Goal: Information Seeking & Learning: Learn about a topic

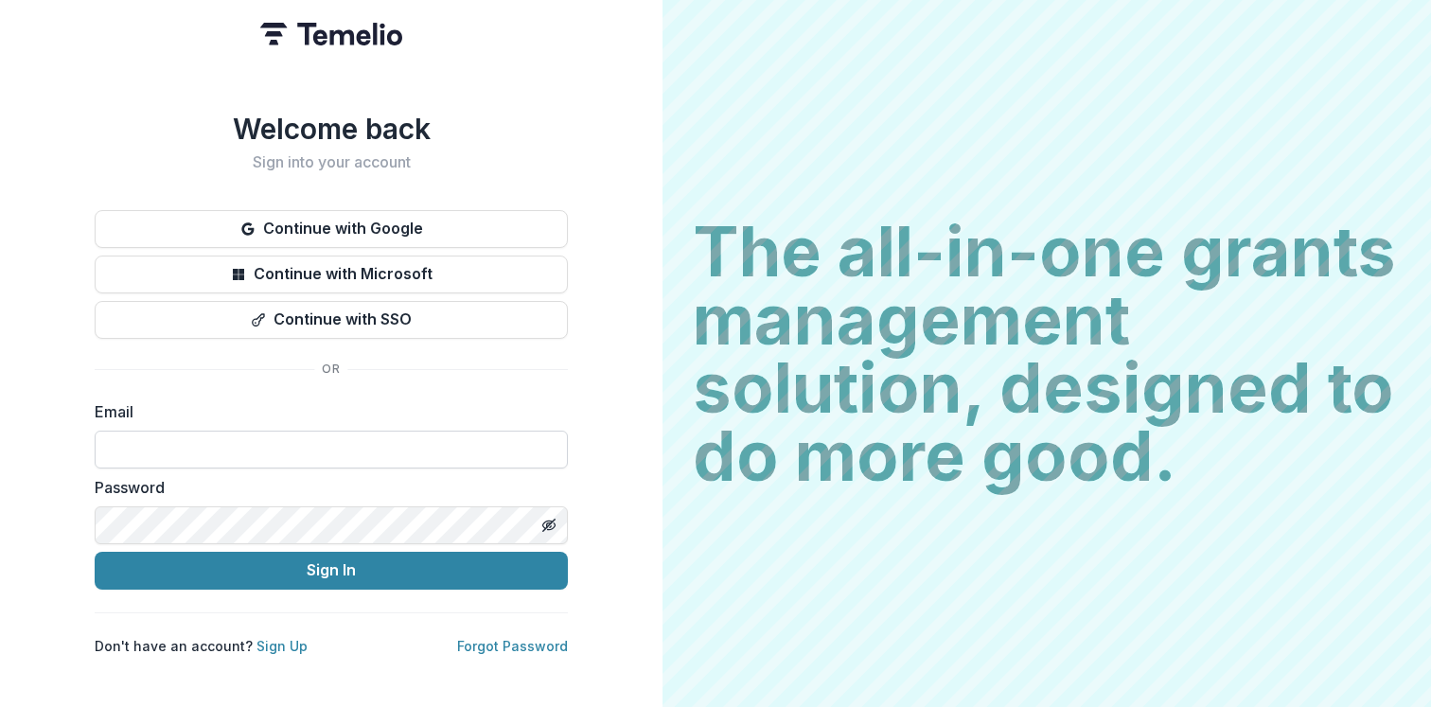
click at [244, 445] on input at bounding box center [331, 450] width 473 height 38
type input "**********"
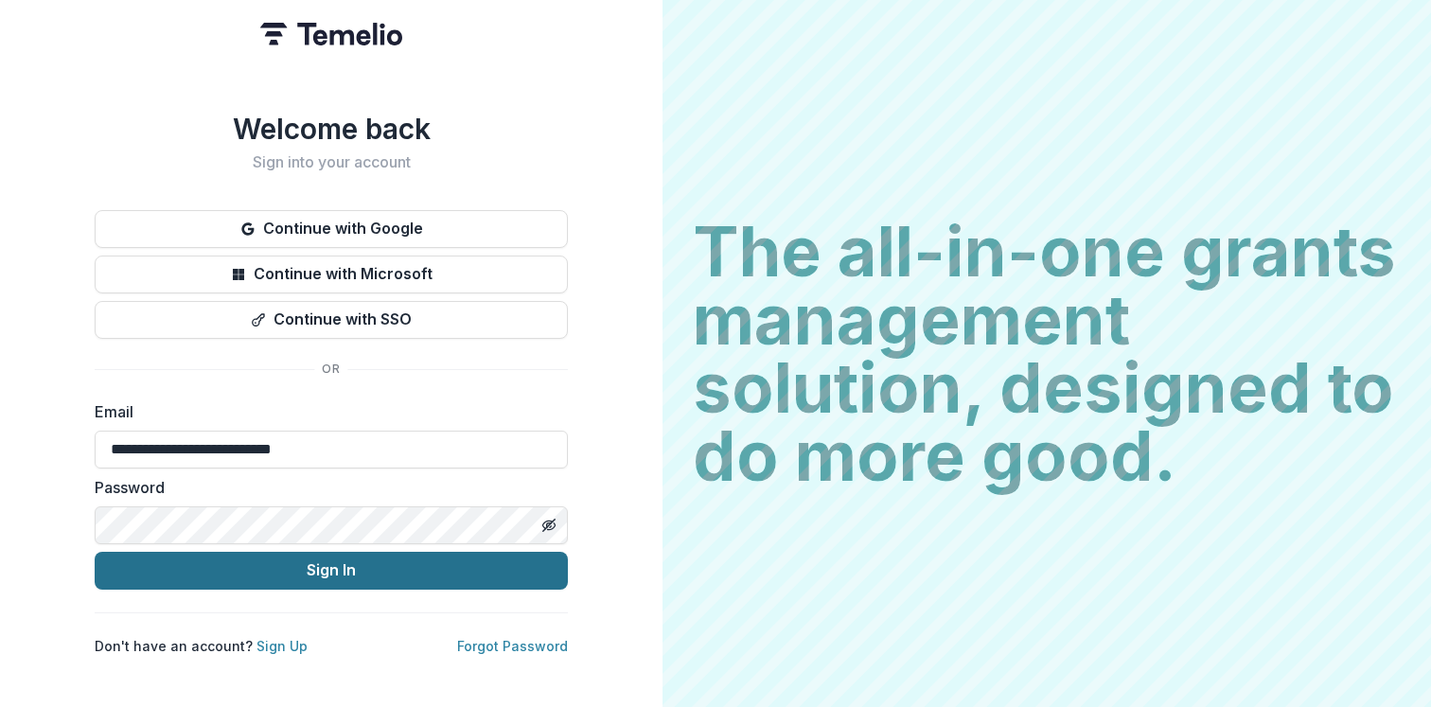
click at [306, 573] on button "Sign In" at bounding box center [331, 571] width 473 height 38
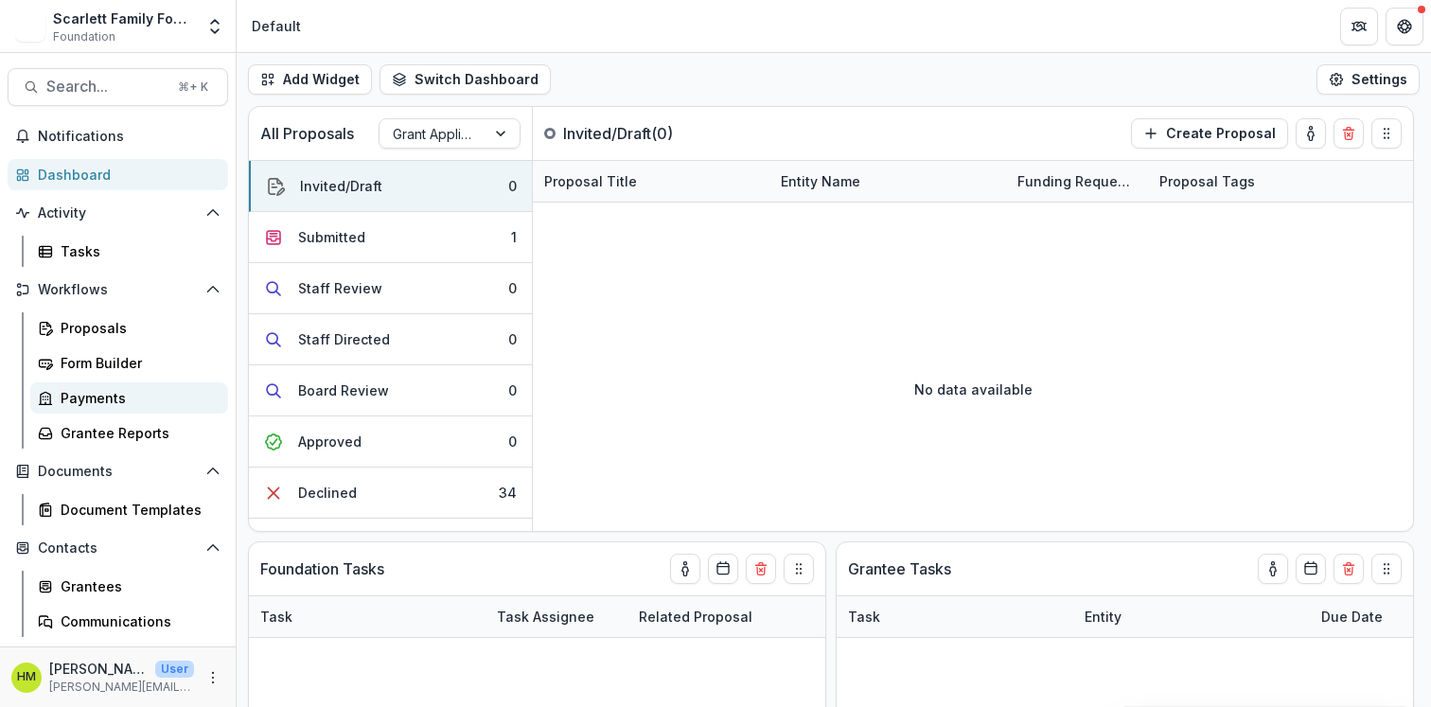
scroll to position [102, 0]
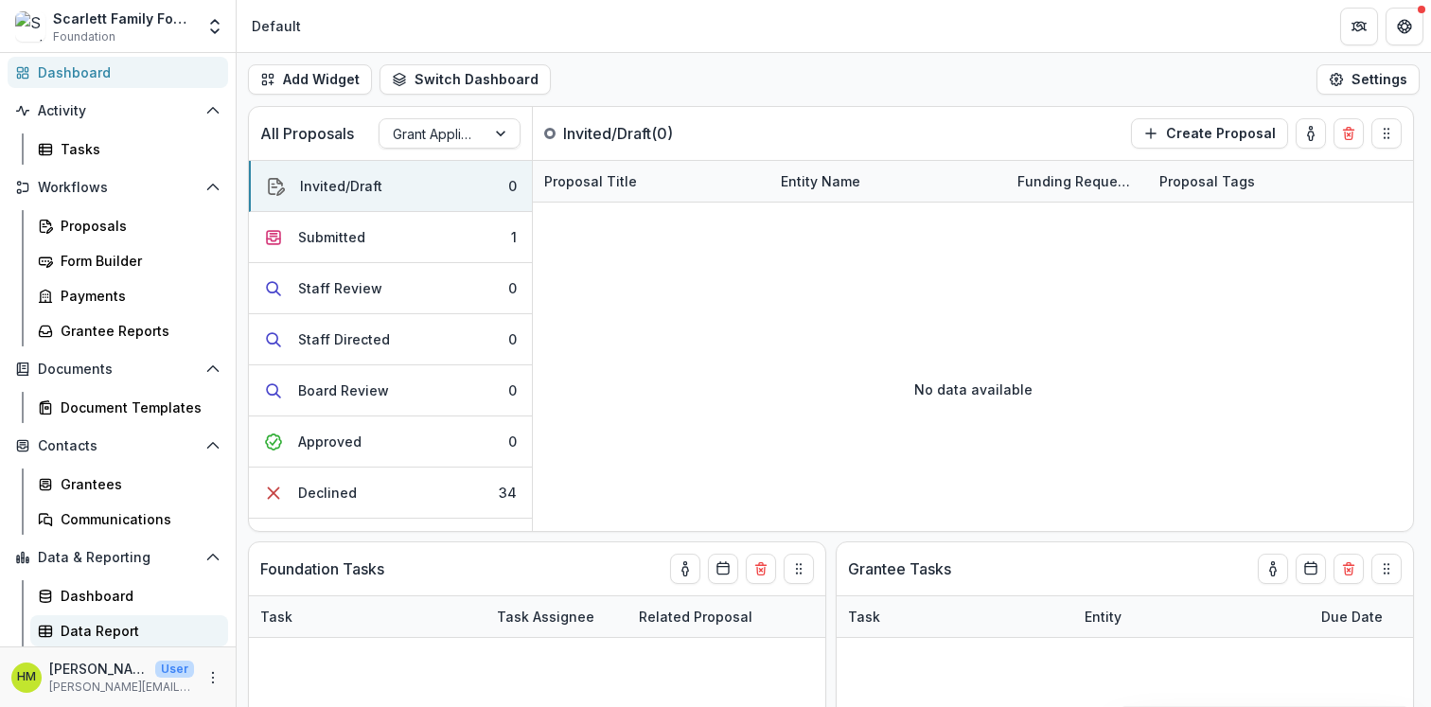
click at [95, 627] on div "Data Report" at bounding box center [137, 631] width 152 height 20
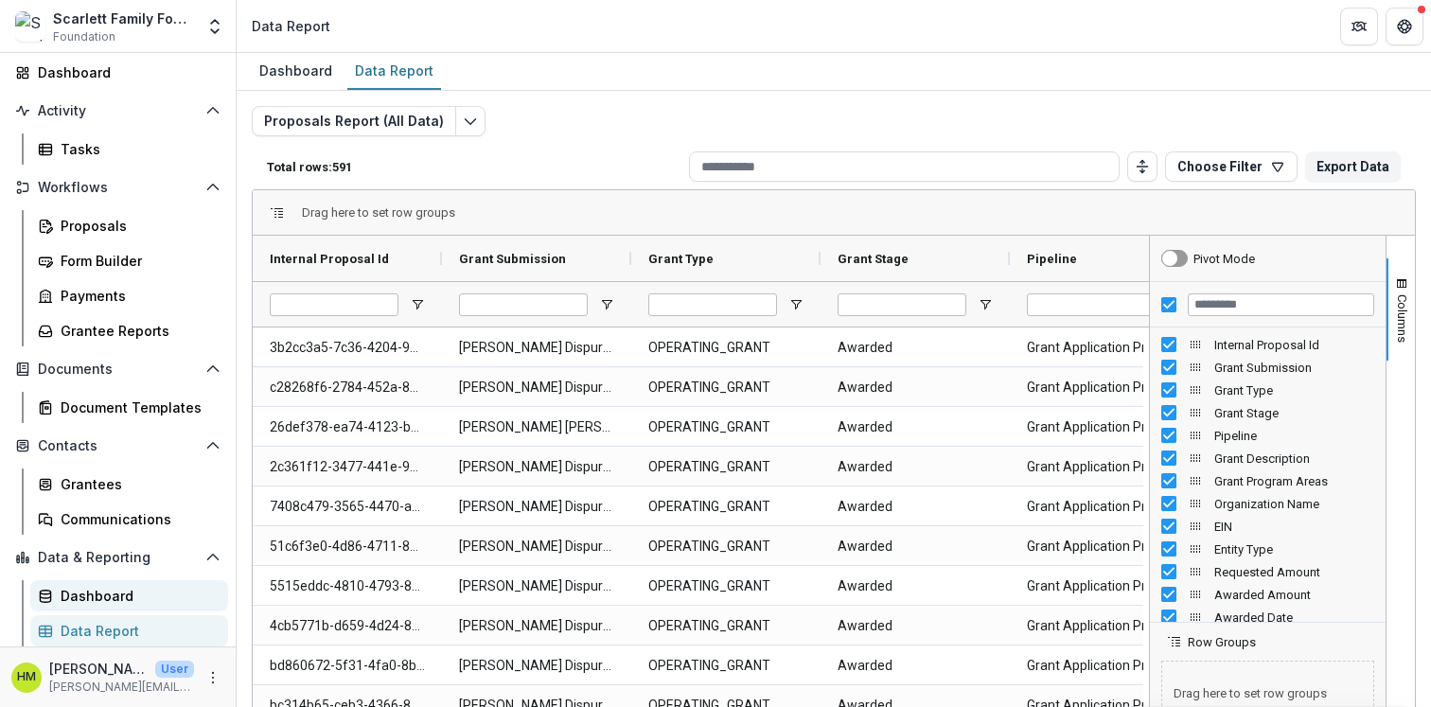
click at [97, 598] on div "Dashboard" at bounding box center [137, 596] width 152 height 20
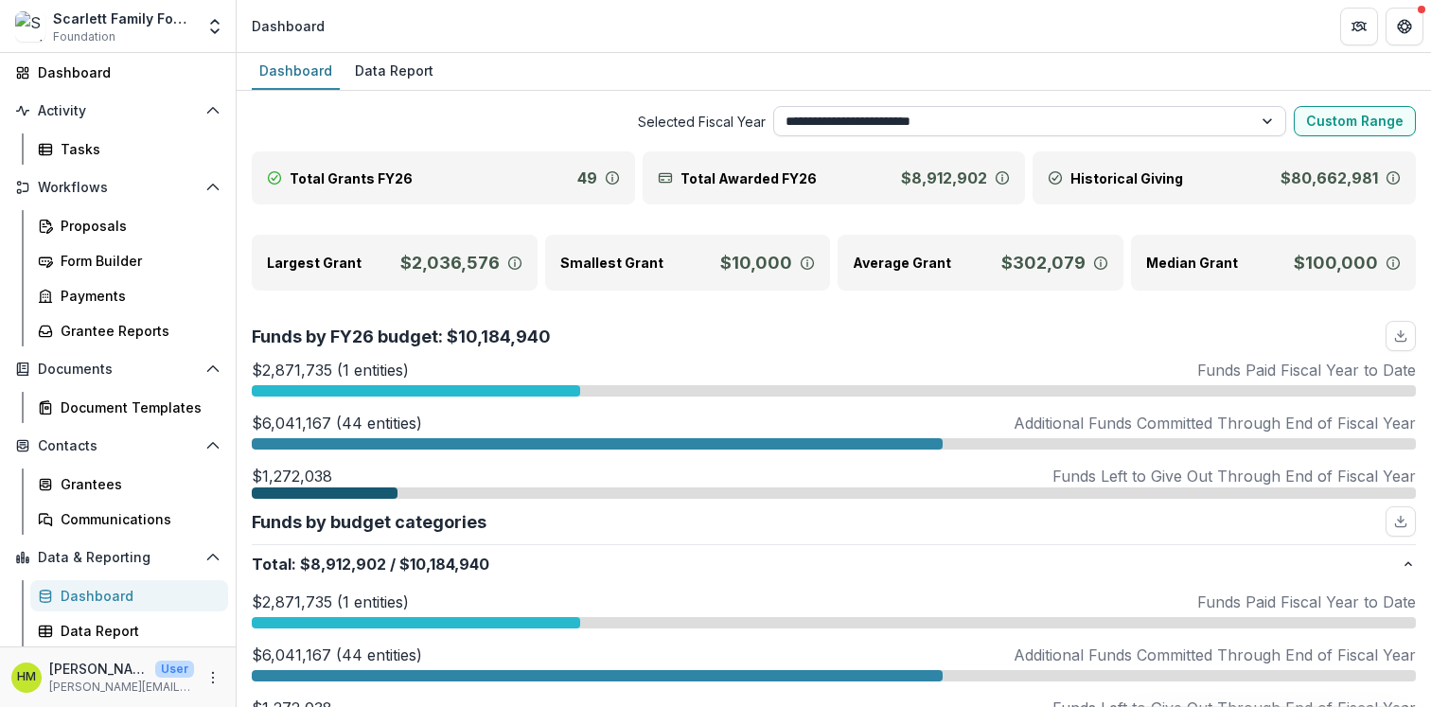
click at [945, 119] on select "**********" at bounding box center [1030, 121] width 514 height 30
select select "**********"
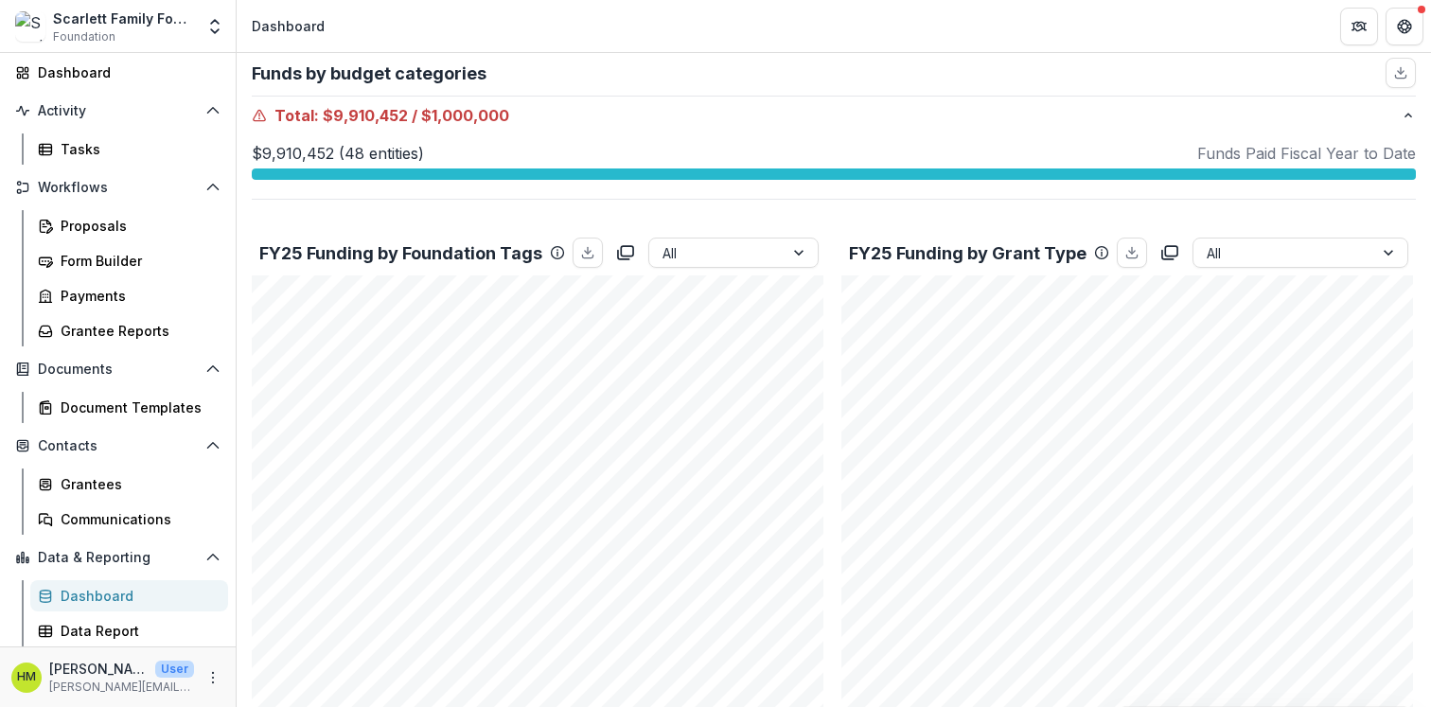
scroll to position [286, 0]
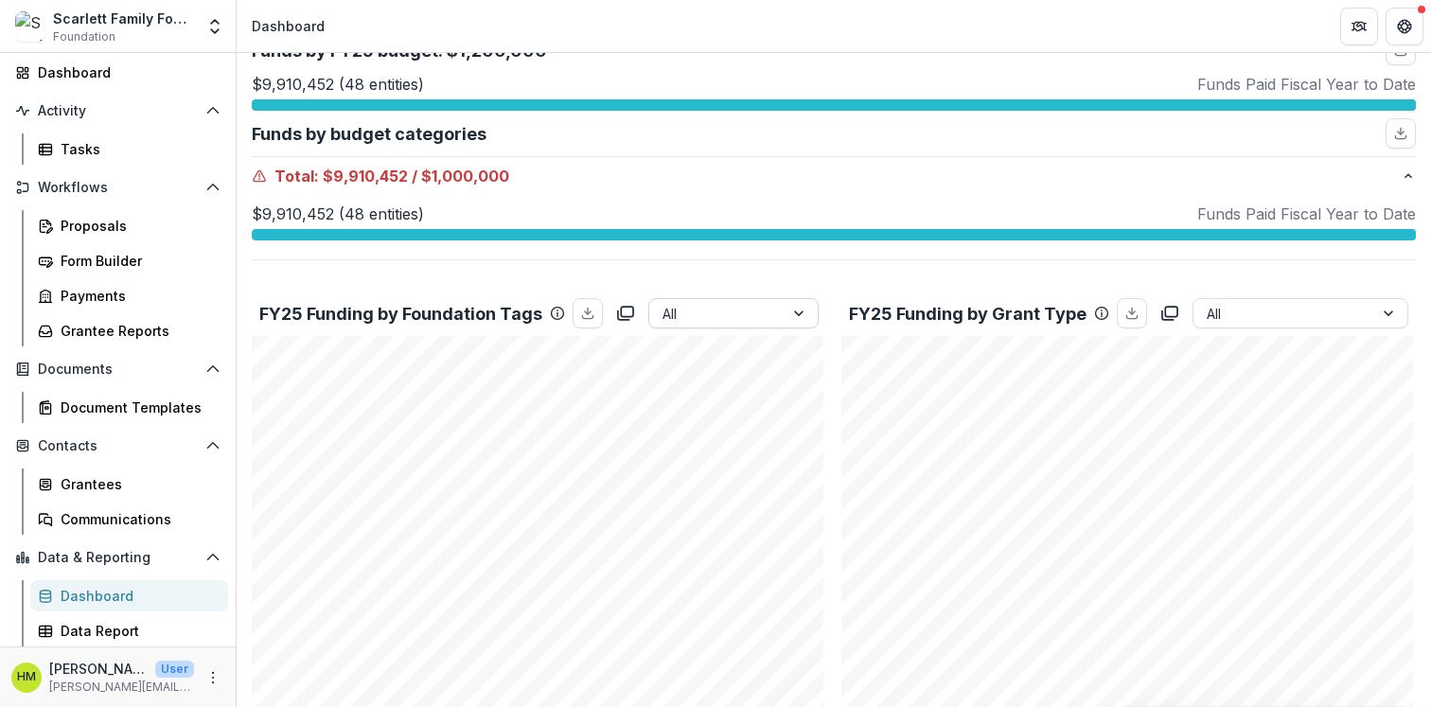
click at [759, 304] on div at bounding box center [716, 314] width 108 height 24
click at [766, 259] on div "Total : $9,910,452 / $1,000,000 $9,910,452 (48 entities) Funds Paid Fiscal Year…" at bounding box center [834, 208] width 1164 height 104
click at [1285, 303] on div at bounding box center [1282, 314] width 153 height 24
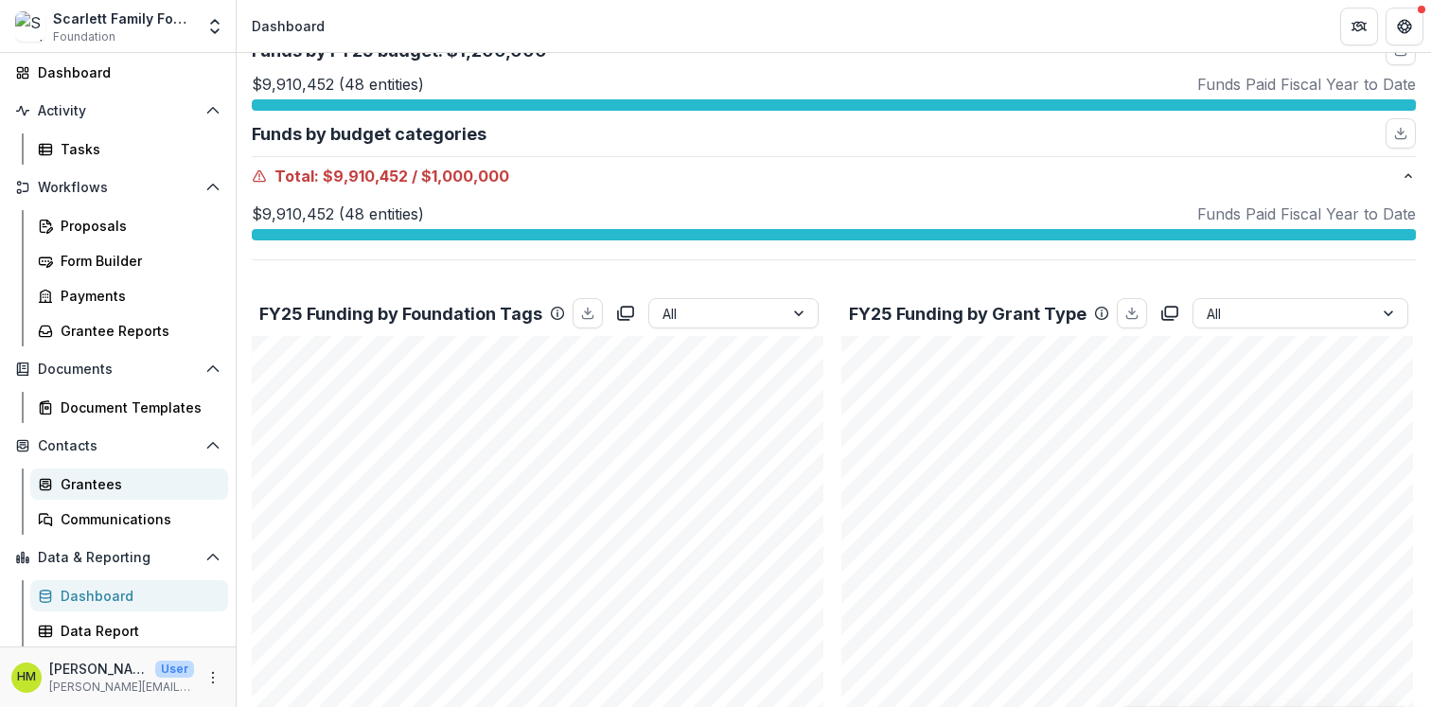
click at [105, 489] on div "Grantees" at bounding box center [137, 484] width 152 height 20
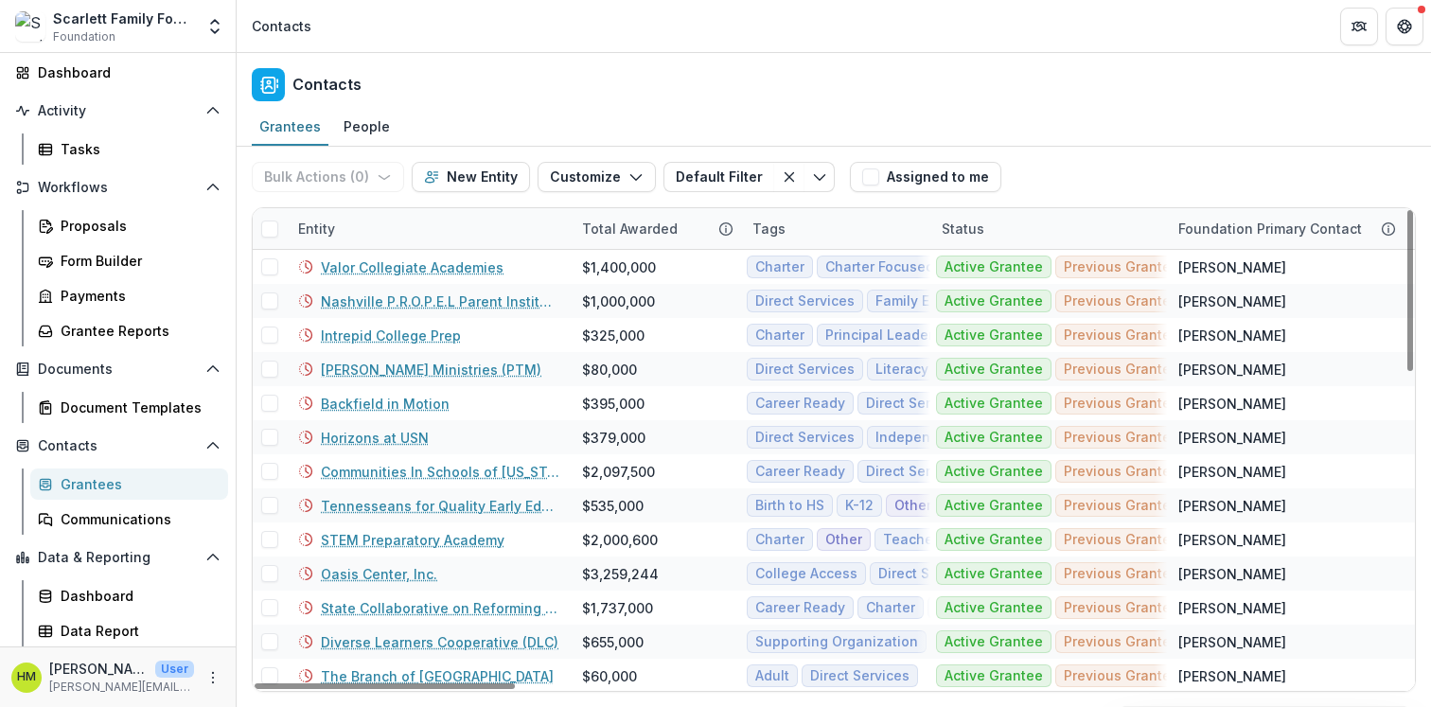
click at [320, 228] on div "Entity" at bounding box center [317, 229] width 60 height 20
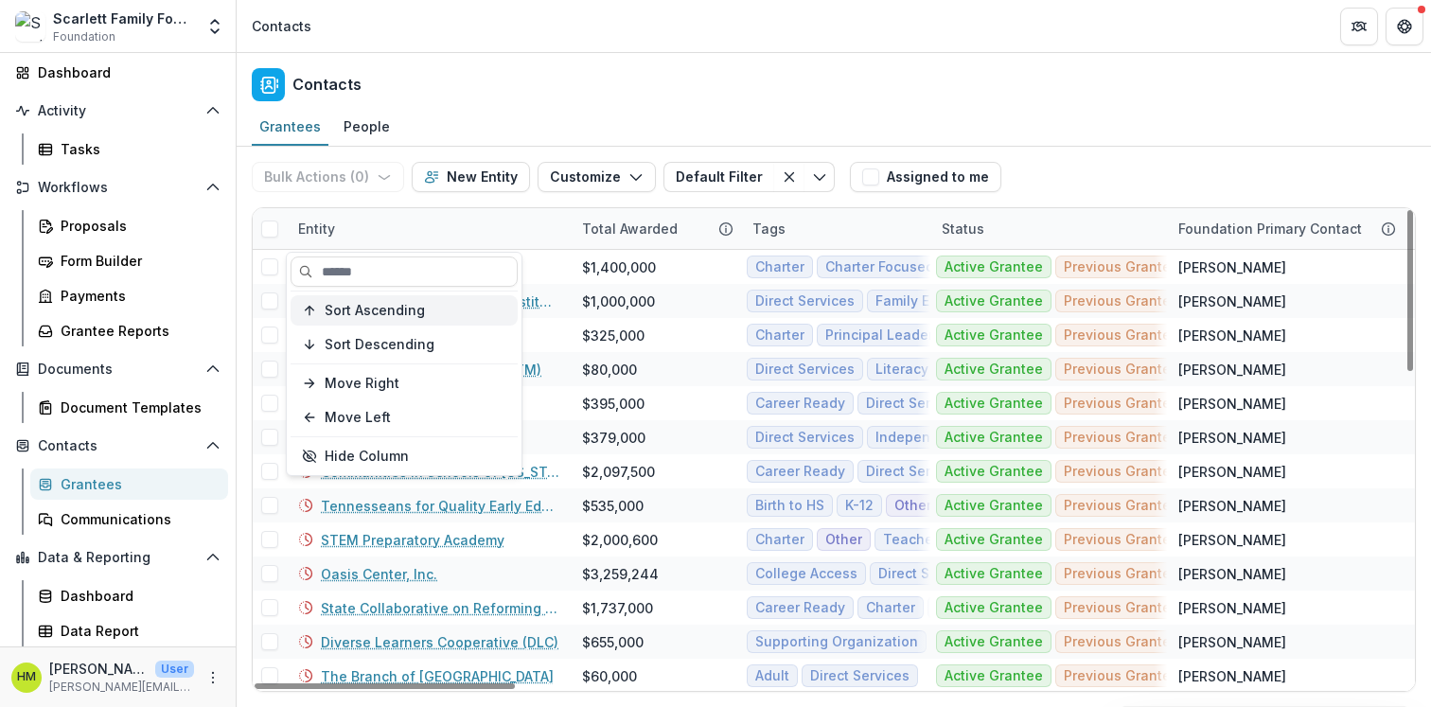
click at [351, 308] on span "Sort Ascending" at bounding box center [375, 311] width 100 height 16
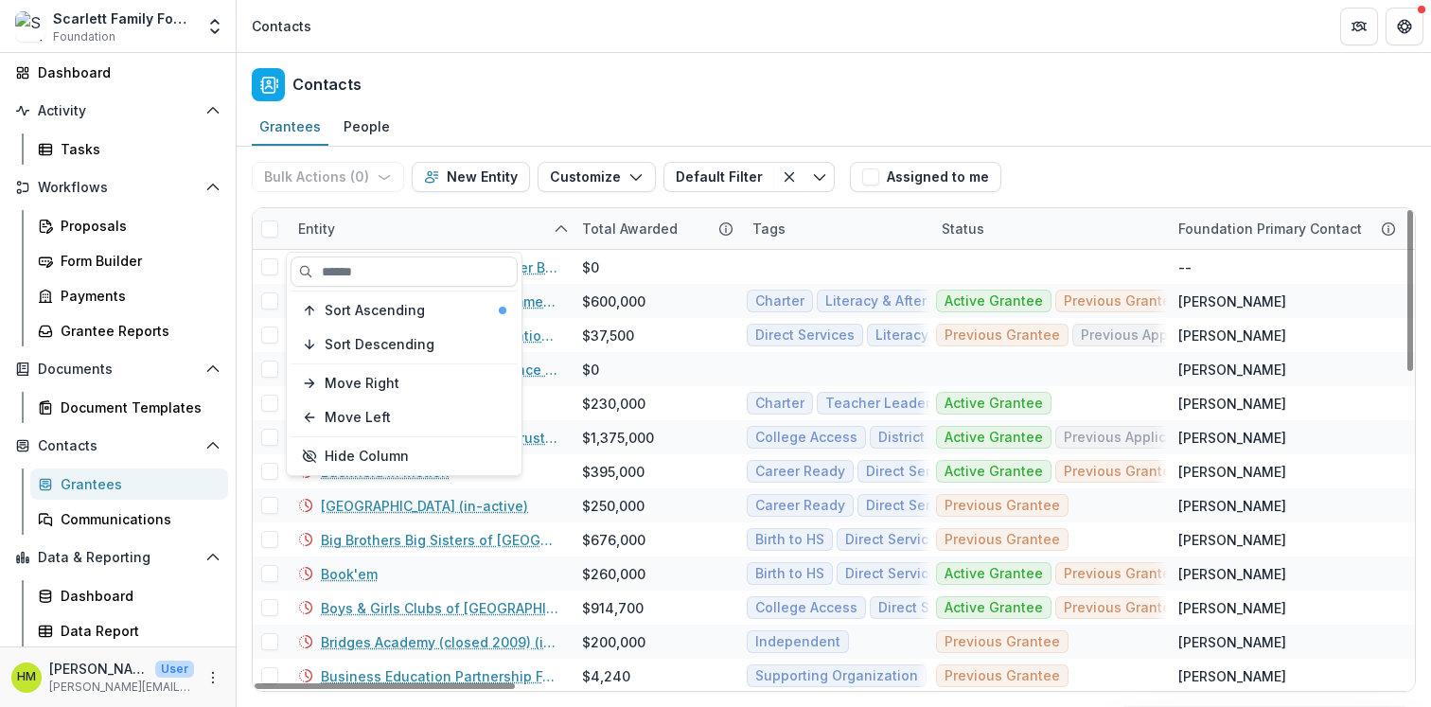
click at [358, 222] on div "Entity" at bounding box center [429, 228] width 284 height 41
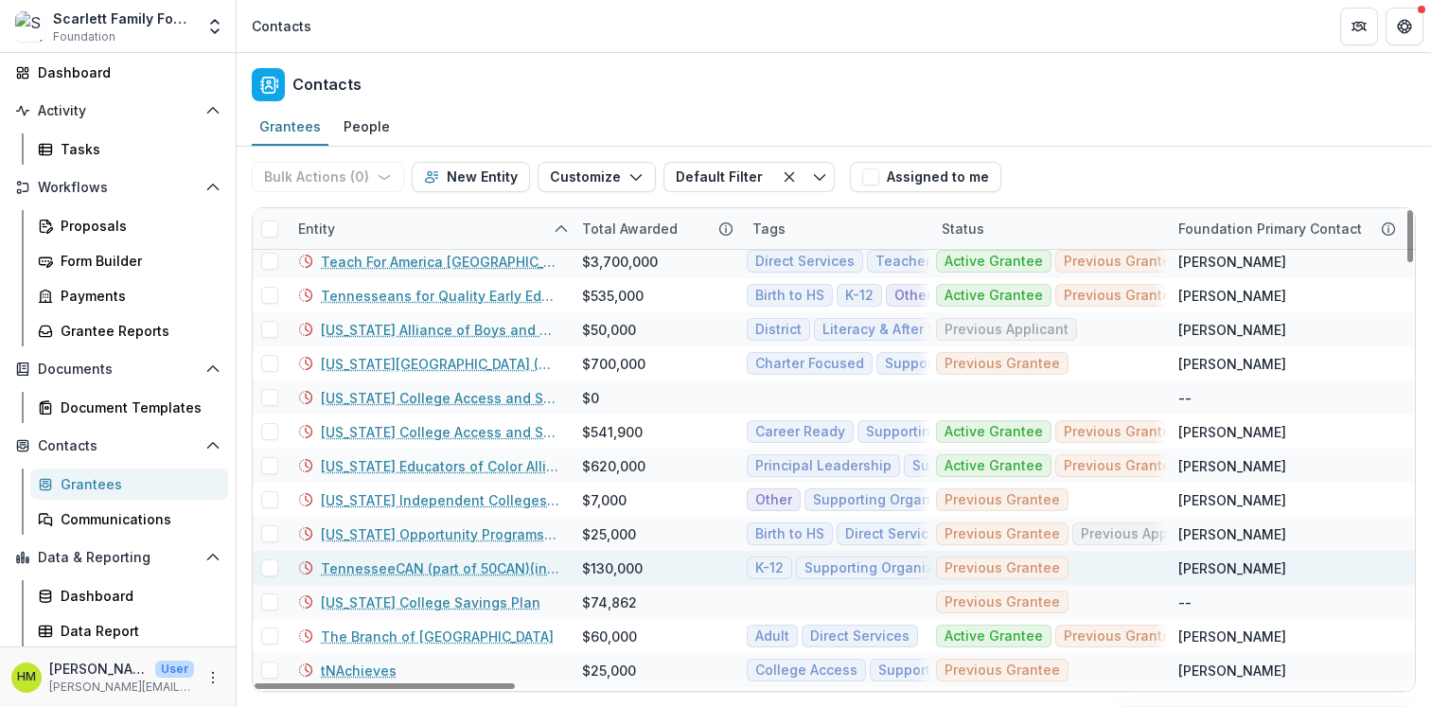
scroll to position [3448, 0]
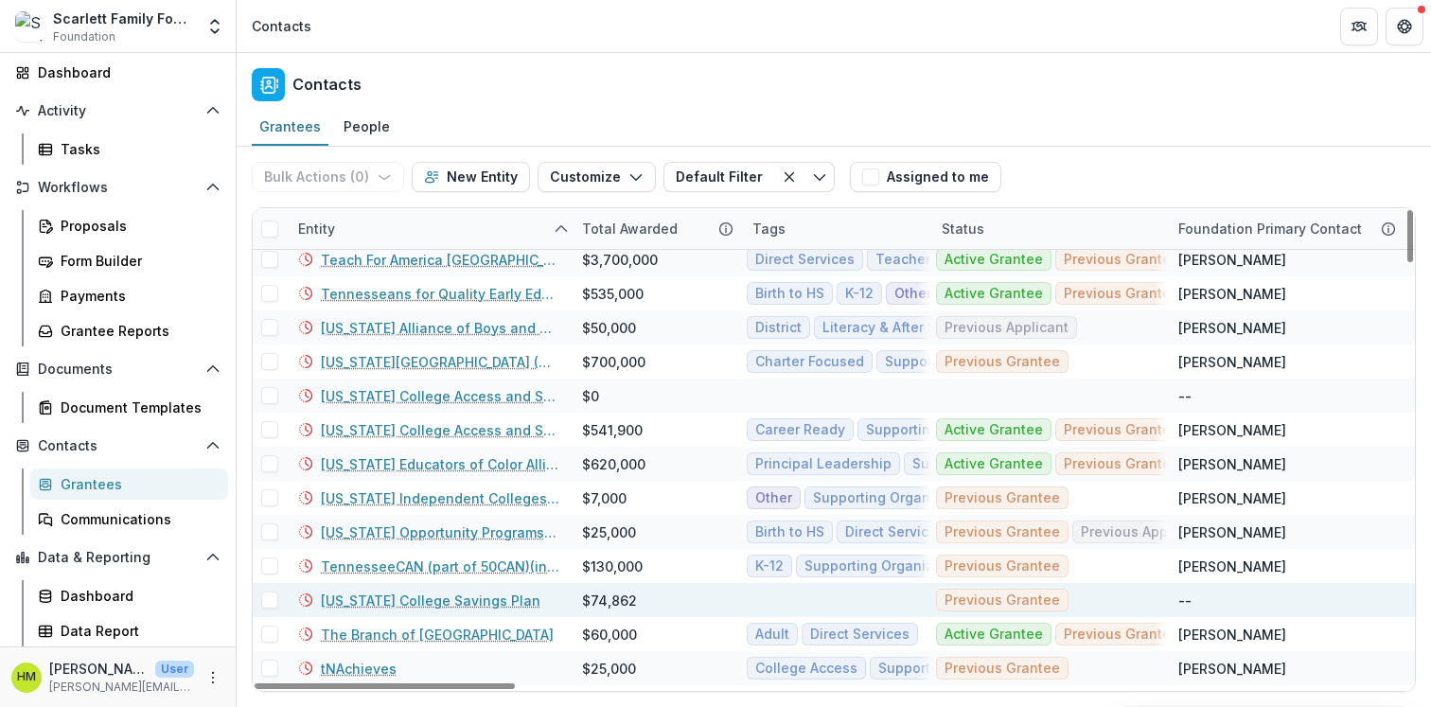
click at [379, 597] on link "[US_STATE] College Savings Plan" at bounding box center [431, 600] width 220 height 20
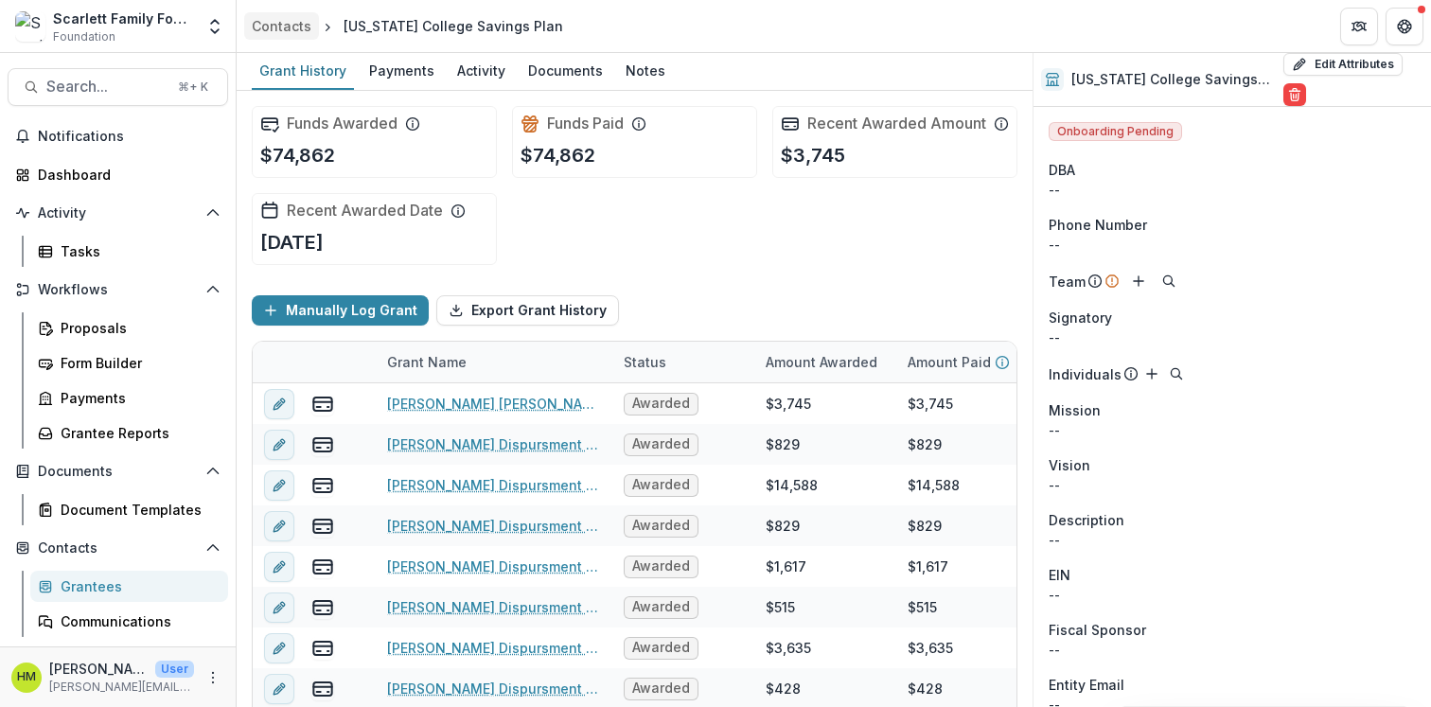
click at [284, 28] on div "Contacts" at bounding box center [282, 26] width 60 height 20
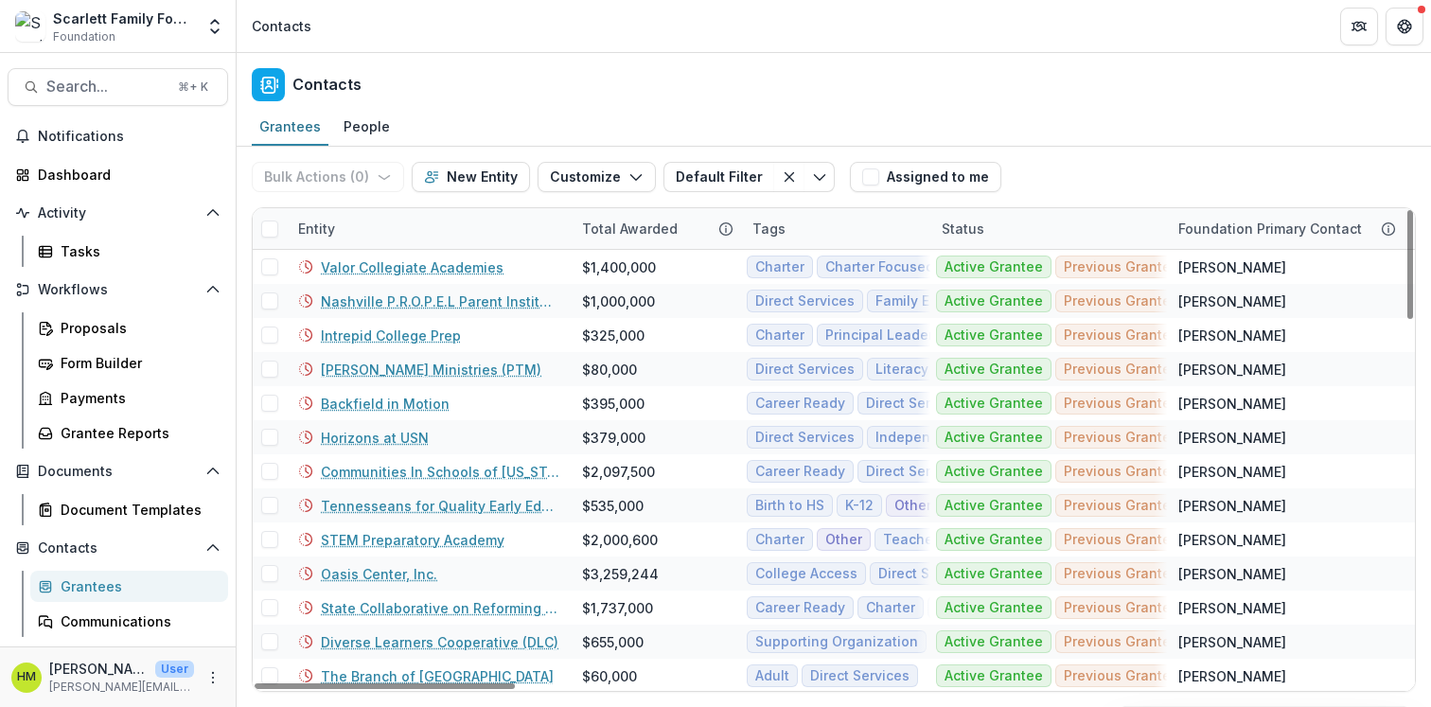
click at [96, 572] on link "Grantees" at bounding box center [129, 586] width 198 height 31
click at [327, 227] on div "Entity" at bounding box center [317, 229] width 60 height 20
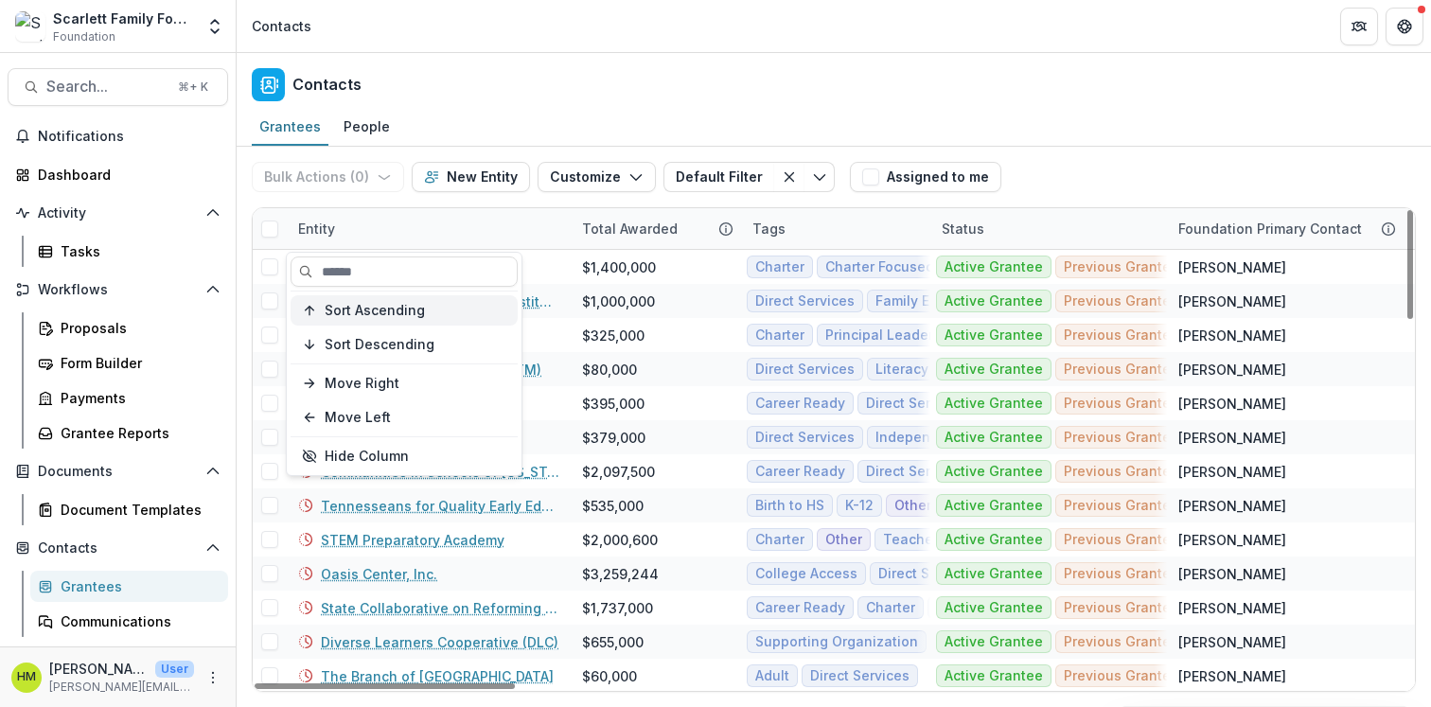
click at [353, 311] on span "Sort Ascending" at bounding box center [375, 311] width 100 height 16
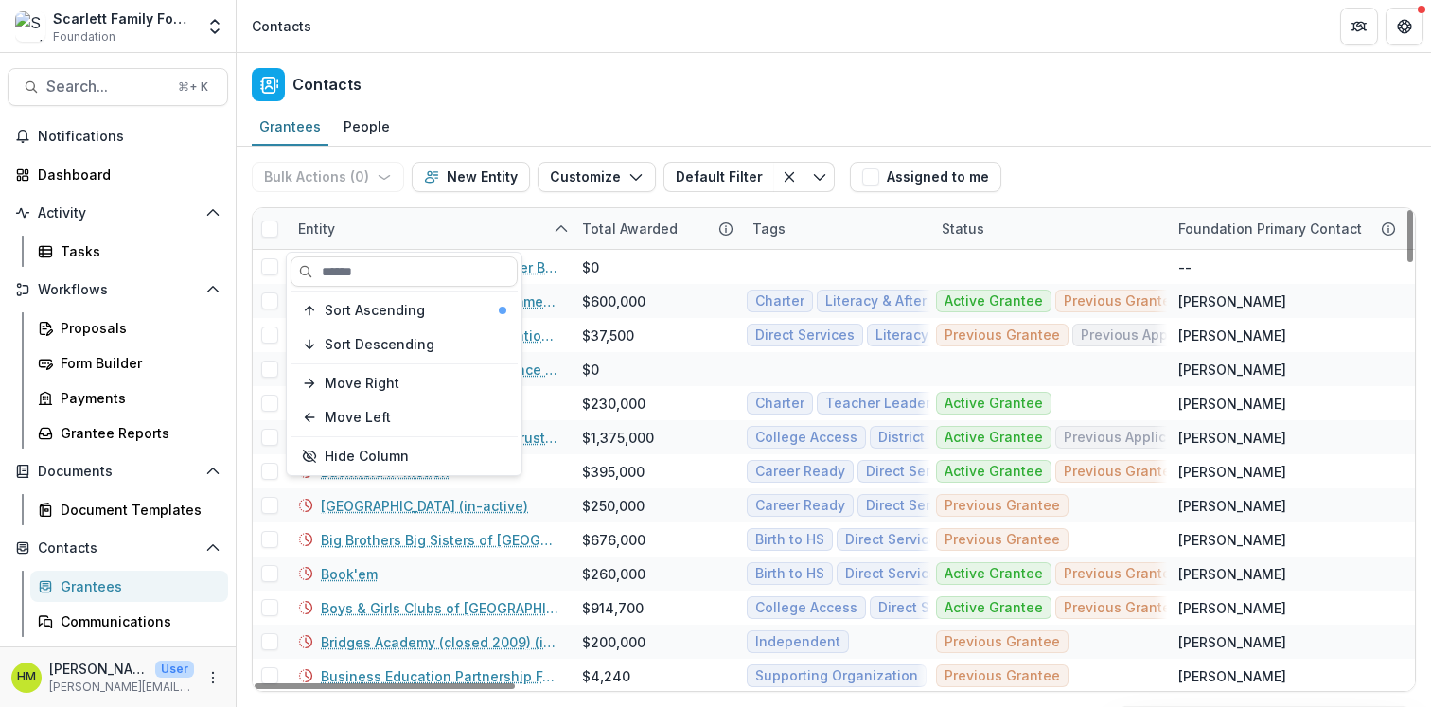
click at [403, 223] on div "Entity" at bounding box center [429, 228] width 284 height 41
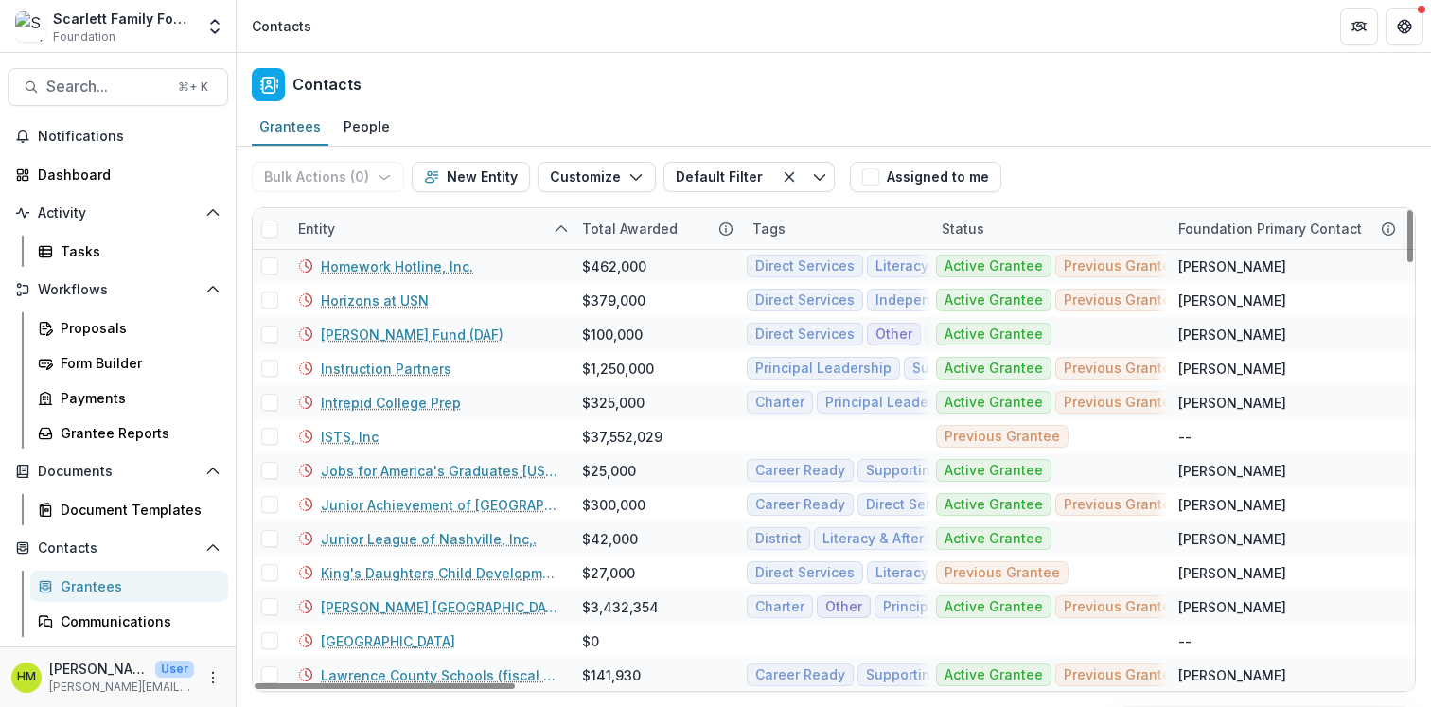
scroll to position [1400, 0]
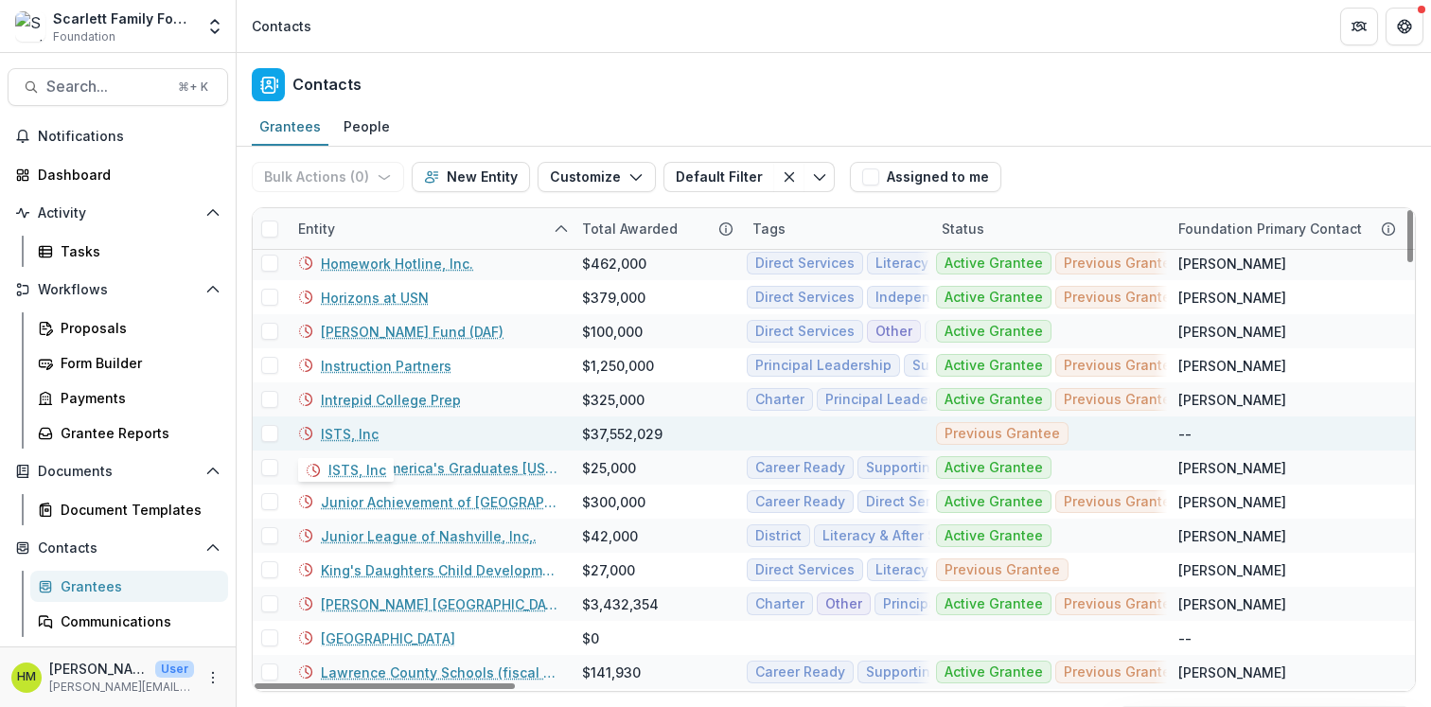
click at [338, 427] on link "ISTS, Inc" at bounding box center [350, 434] width 58 height 20
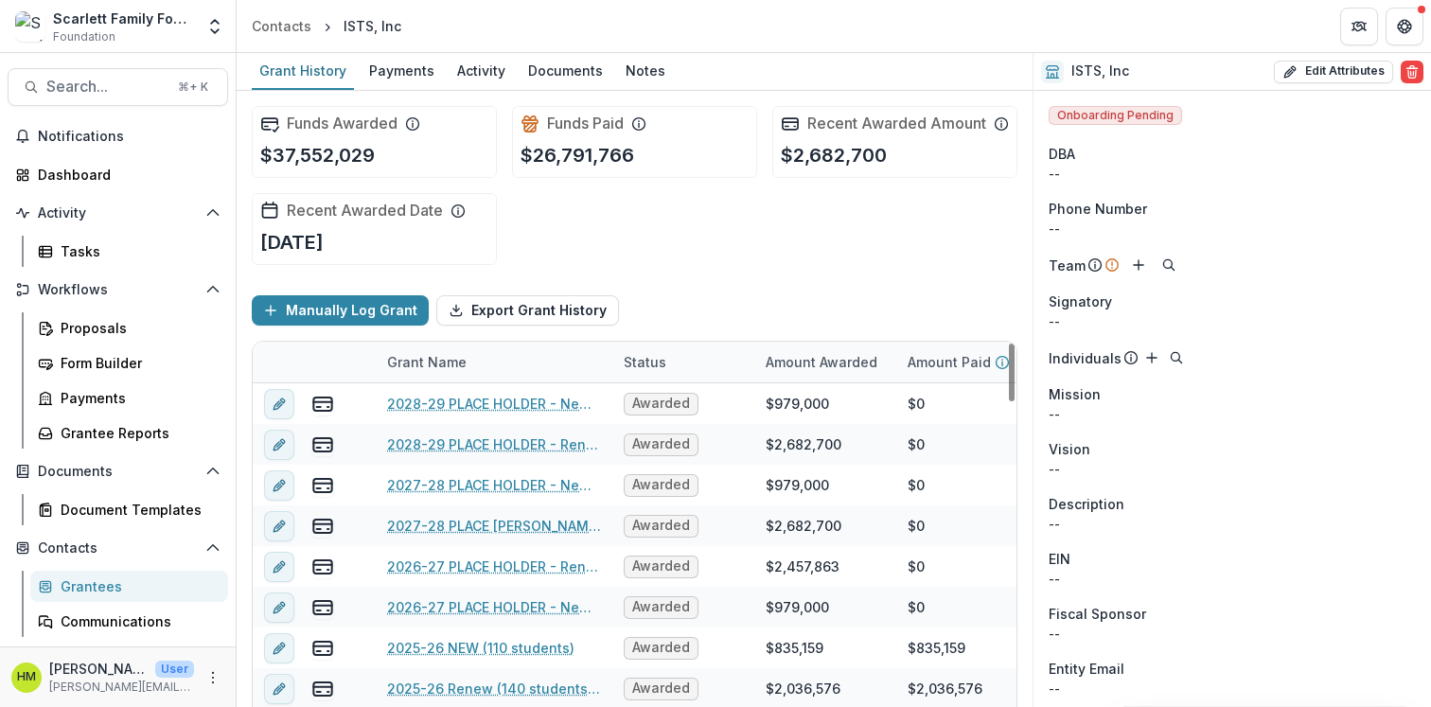
scroll to position [102, 0]
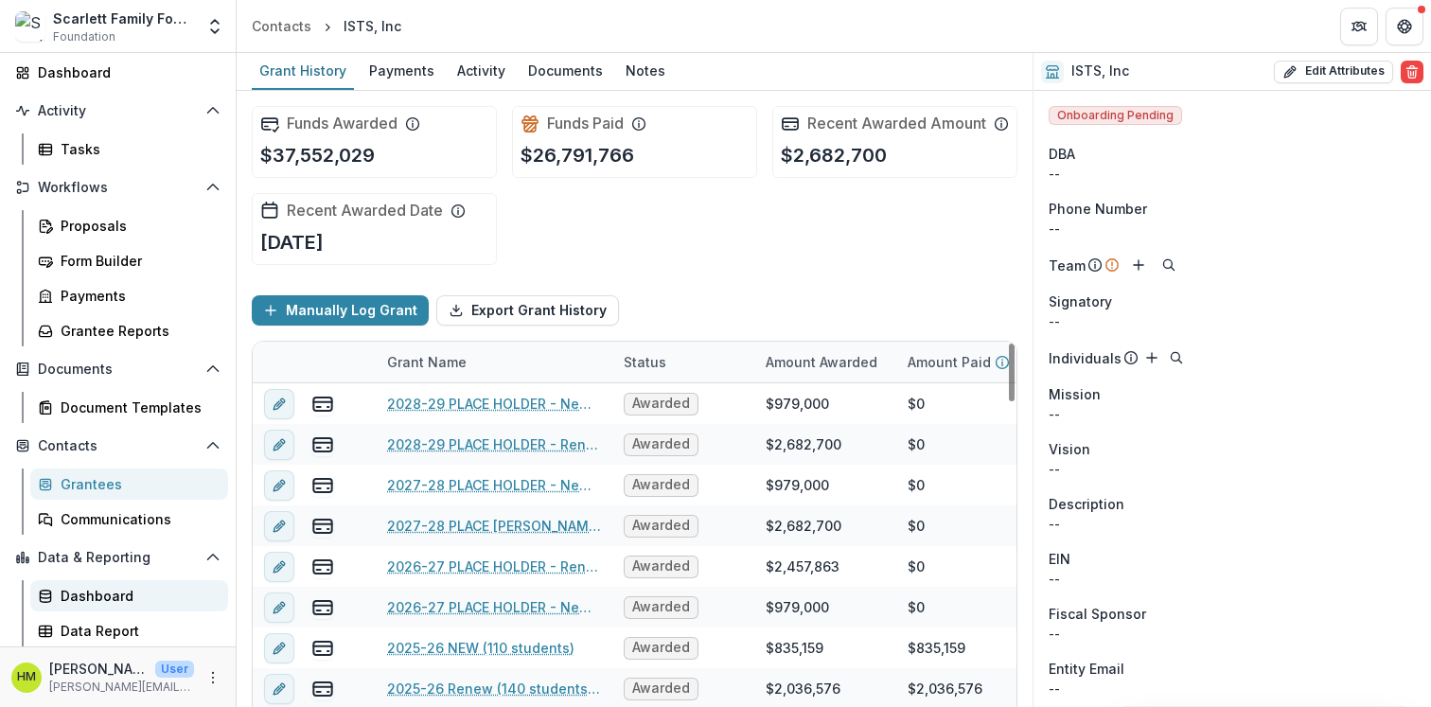
click at [85, 602] on div "Dashboard" at bounding box center [137, 596] width 152 height 20
select select "**********"
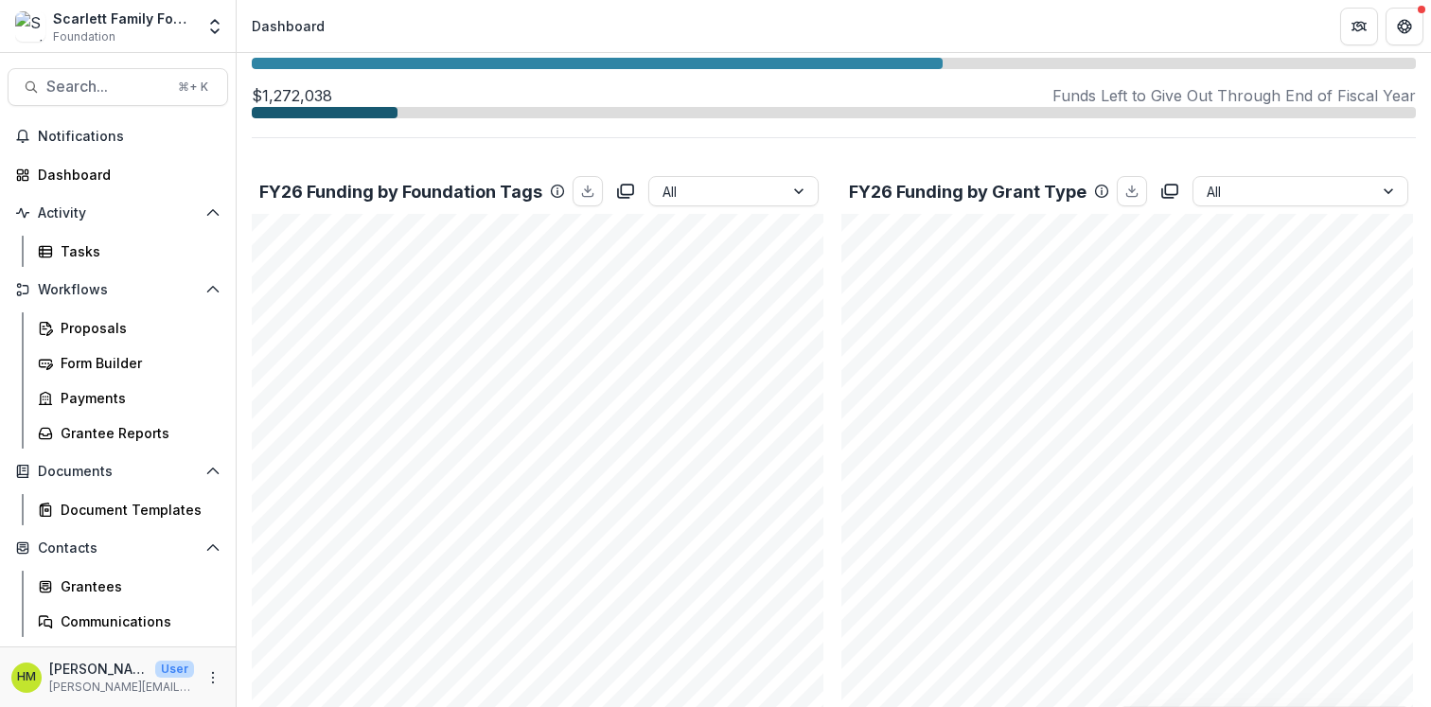
scroll to position [559, 0]
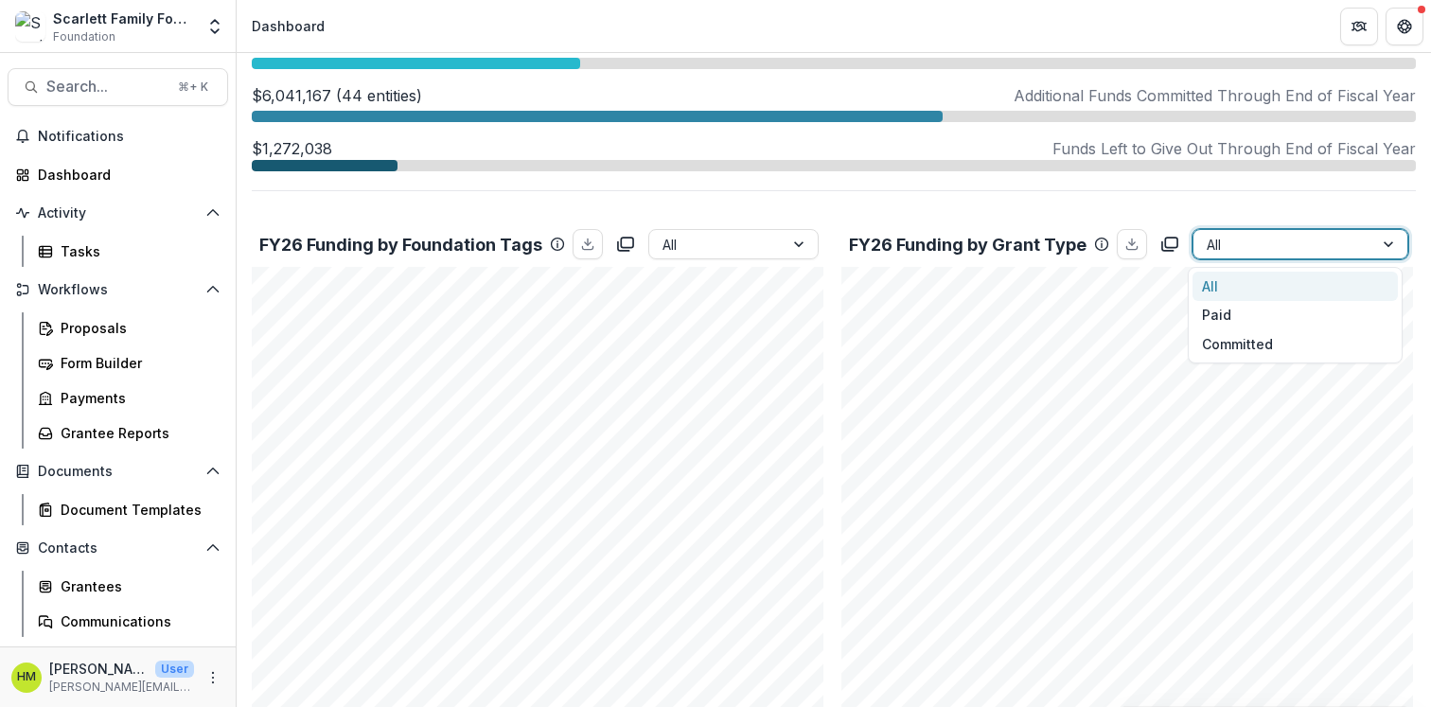
click at [1206, 238] on input "text" at bounding box center [1208, 245] width 4 height 20
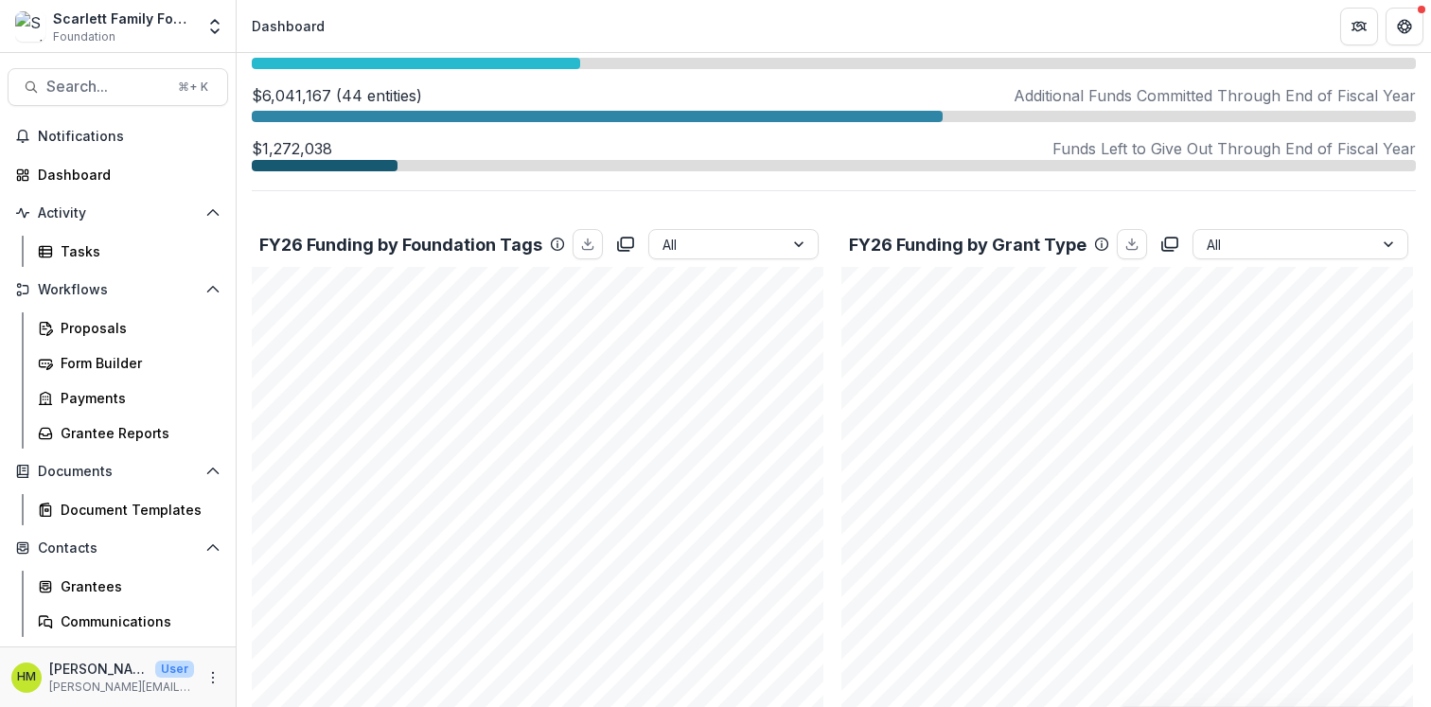
click at [1187, 210] on div "Total Grants FY26 49 Total Awarded FY26 $8,912,902 Historical Giving $80,662,98…" at bounding box center [834, 561] width 1164 height 1939
click at [1181, 214] on div "Total Grants FY26 49 Total Awarded FY26 $8,912,902 Historical Giving $80,662,98…" at bounding box center [834, 561] width 1164 height 1939
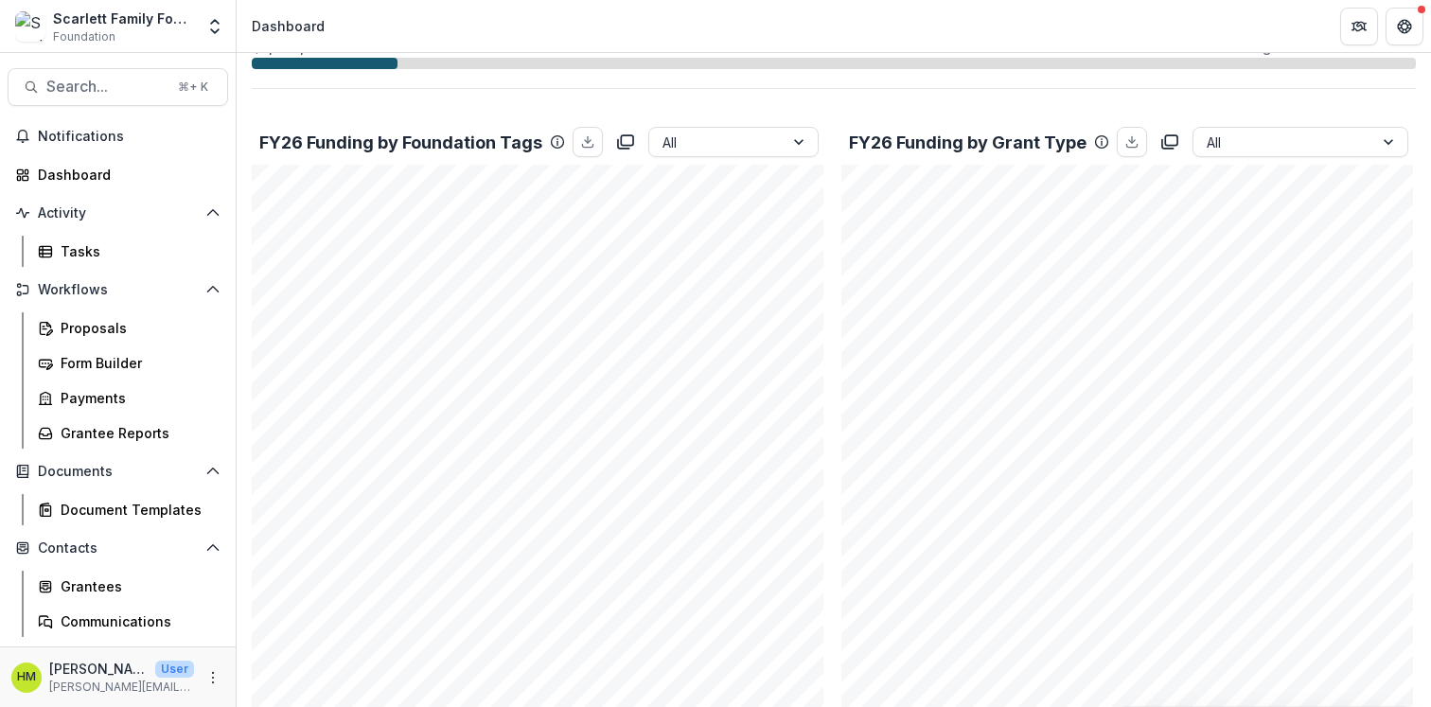
scroll to position [670, 0]
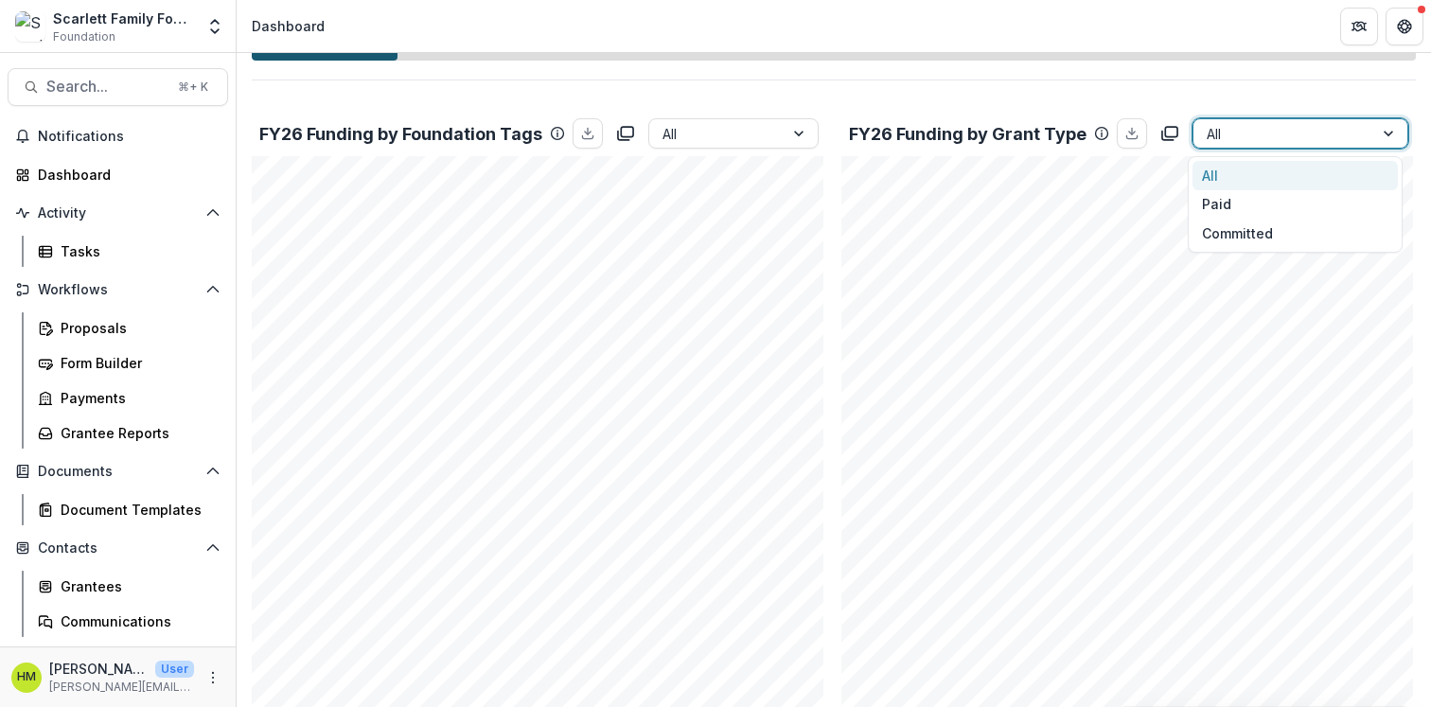
click at [1245, 131] on div at bounding box center [1282, 134] width 153 height 24
click at [1237, 172] on div "All" at bounding box center [1294, 175] width 205 height 29
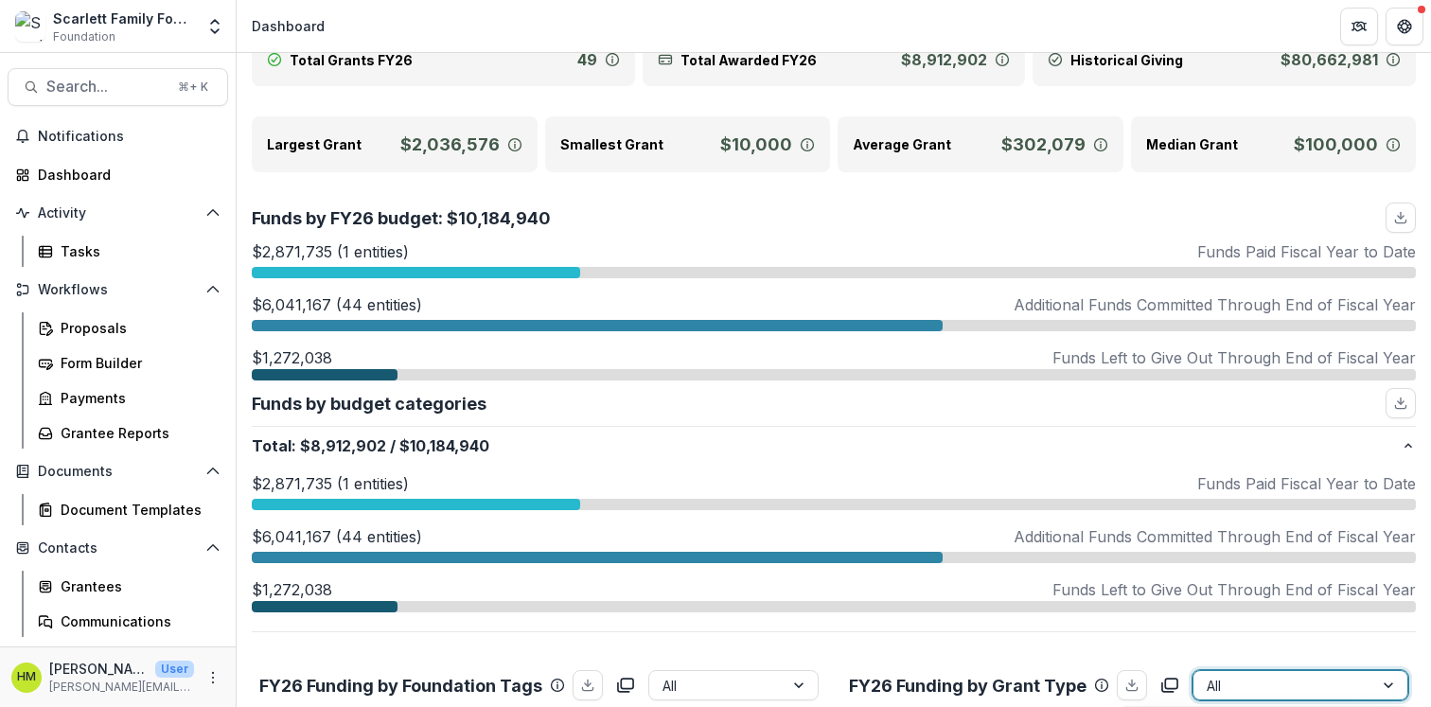
scroll to position [0, 0]
